Goal: Task Accomplishment & Management: Use online tool/utility

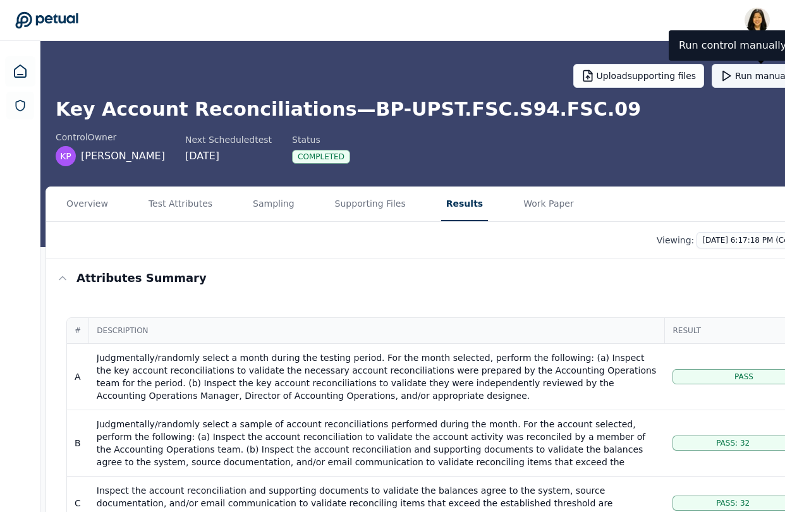
click at [744, 77] on button "Run manually" at bounding box center [758, 76] width 92 height 24
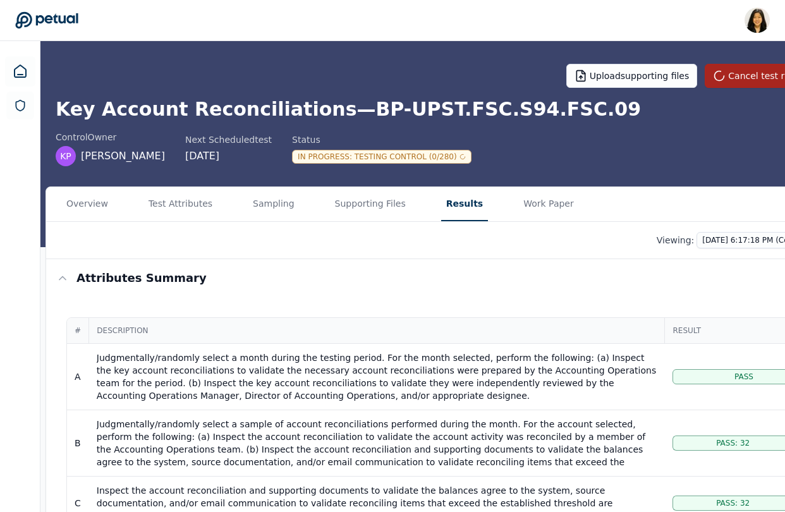
click at [747, 77] on button "Cancel test run" at bounding box center [754, 76] width 99 height 24
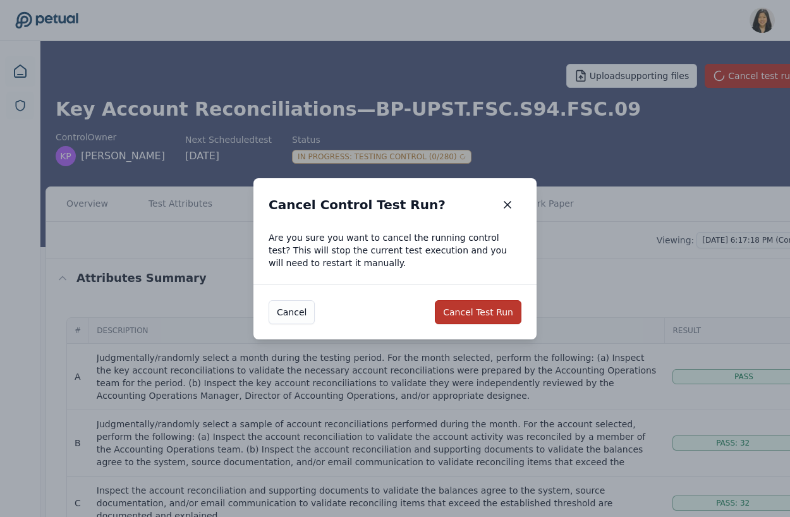
click at [465, 312] on button "Cancel Test Run" at bounding box center [478, 312] width 87 height 24
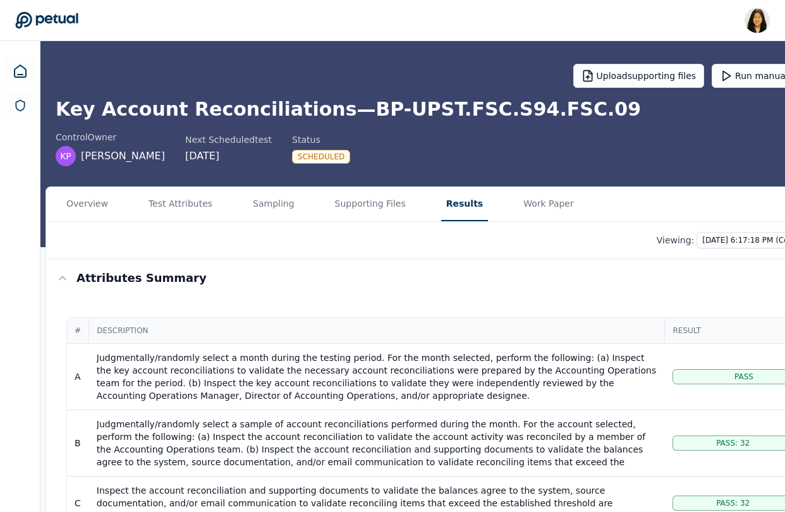
click at [741, 77] on button "Run manually" at bounding box center [758, 76] width 92 height 24
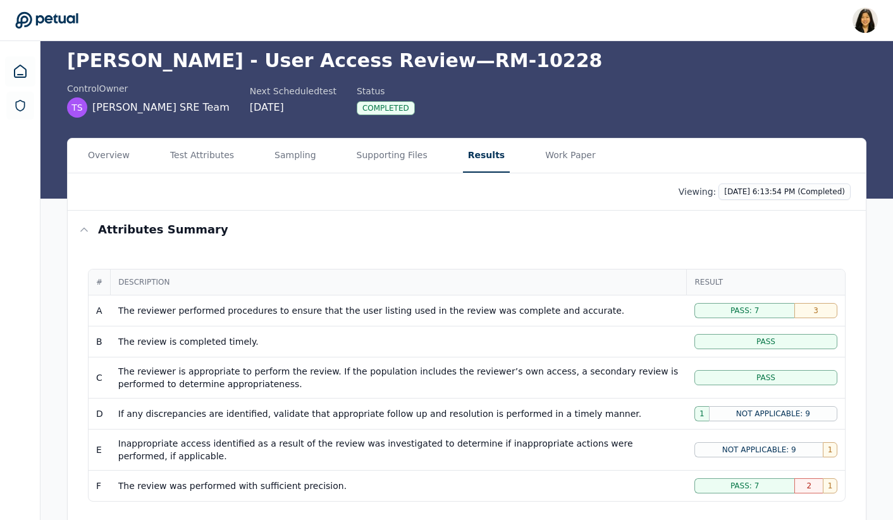
scroll to position [91, 0]
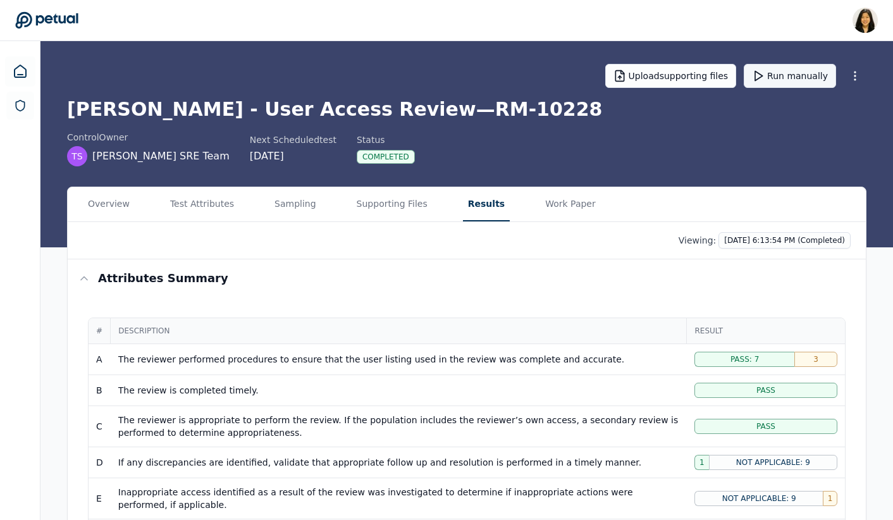
click at [787, 71] on button "Run manually" at bounding box center [790, 76] width 92 height 24
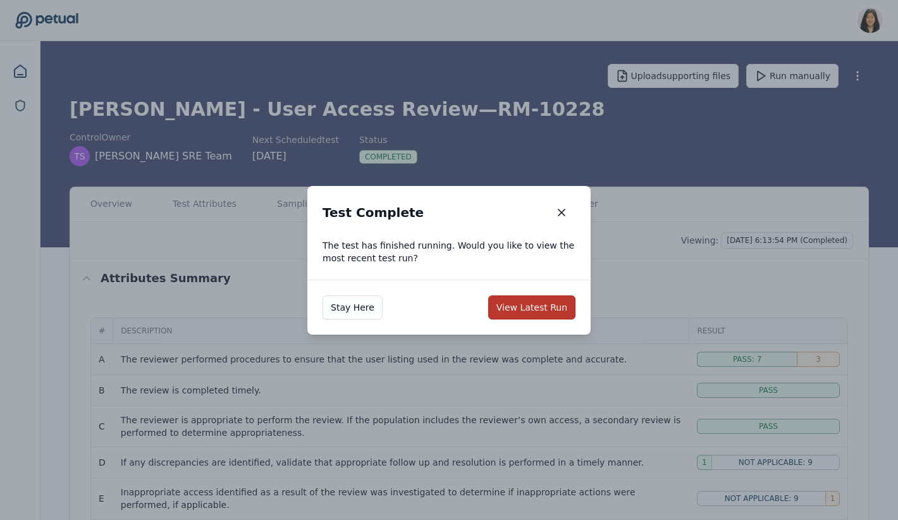
click at [549, 308] on button "View Latest Run" at bounding box center [531, 307] width 87 height 24
